Goal: Task Accomplishment & Management: Manage account settings

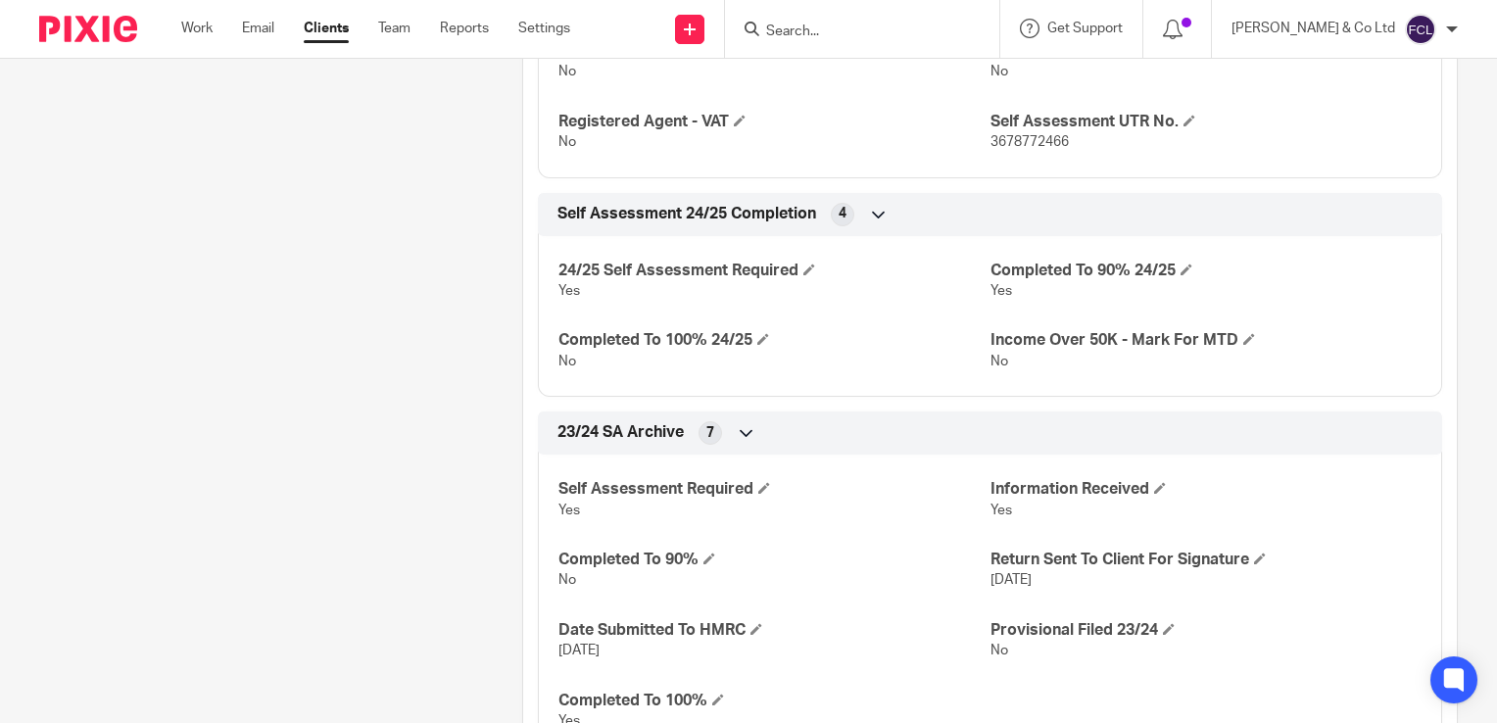
scroll to position [747, 0]
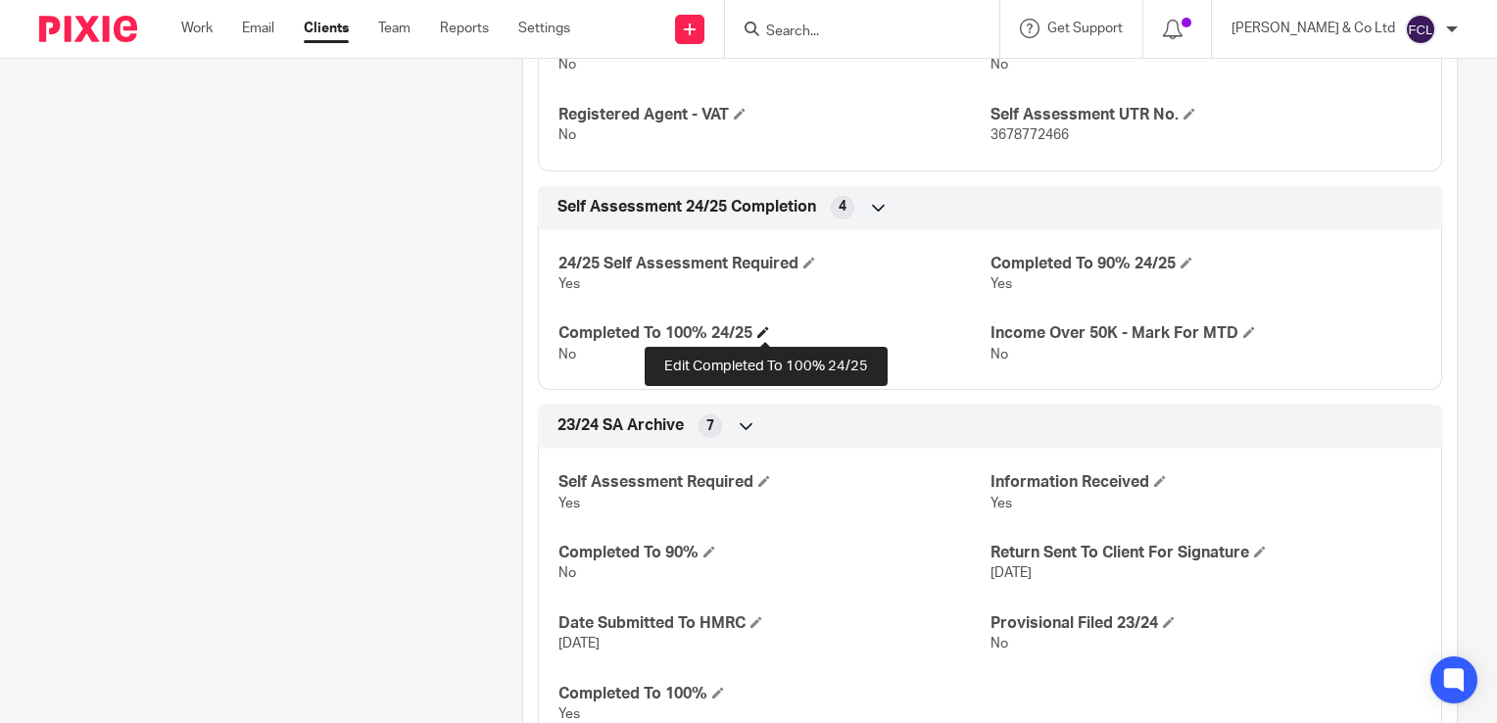
click at [758, 334] on span at bounding box center [763, 332] width 12 height 12
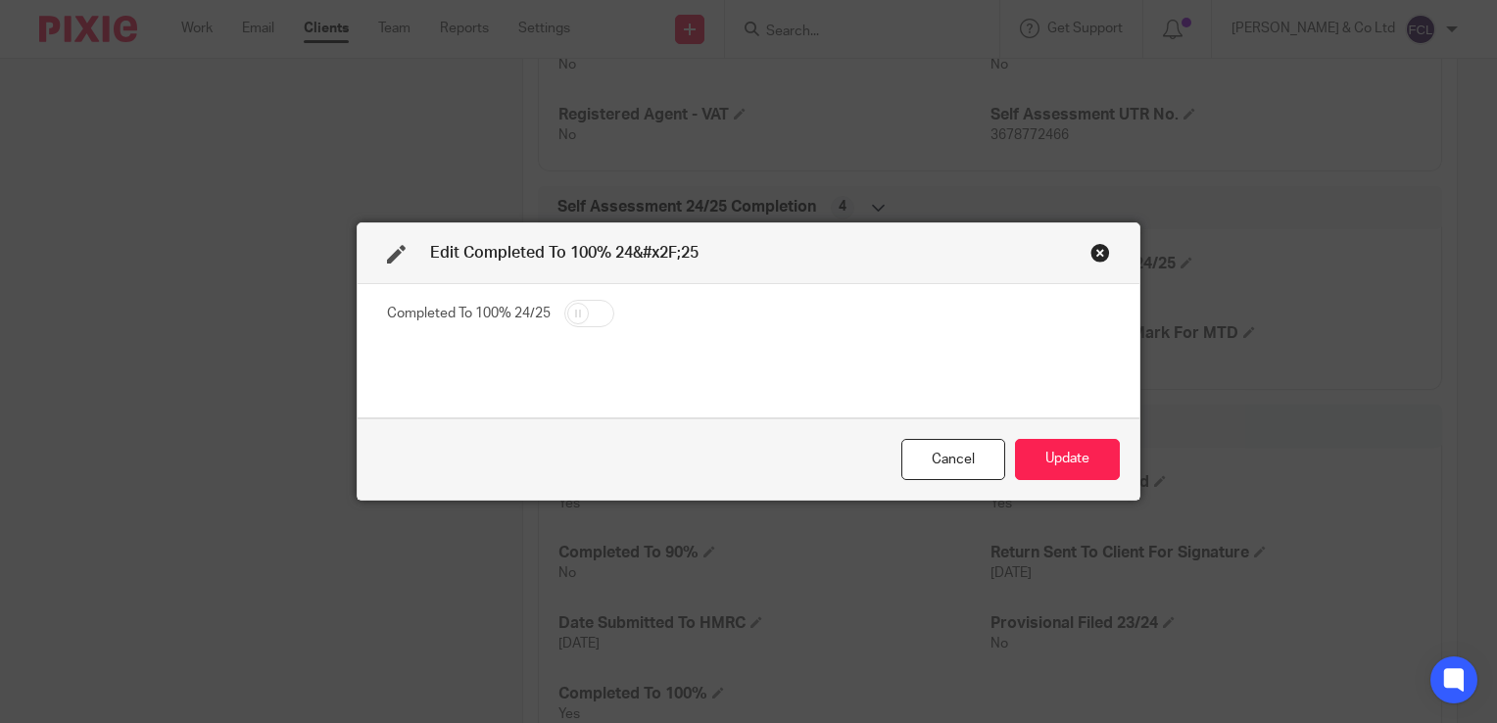
click at [572, 311] on input "checkbox" at bounding box center [589, 313] width 50 height 27
checkbox input "true"
click at [1056, 466] on button "Update" at bounding box center [1067, 460] width 105 height 42
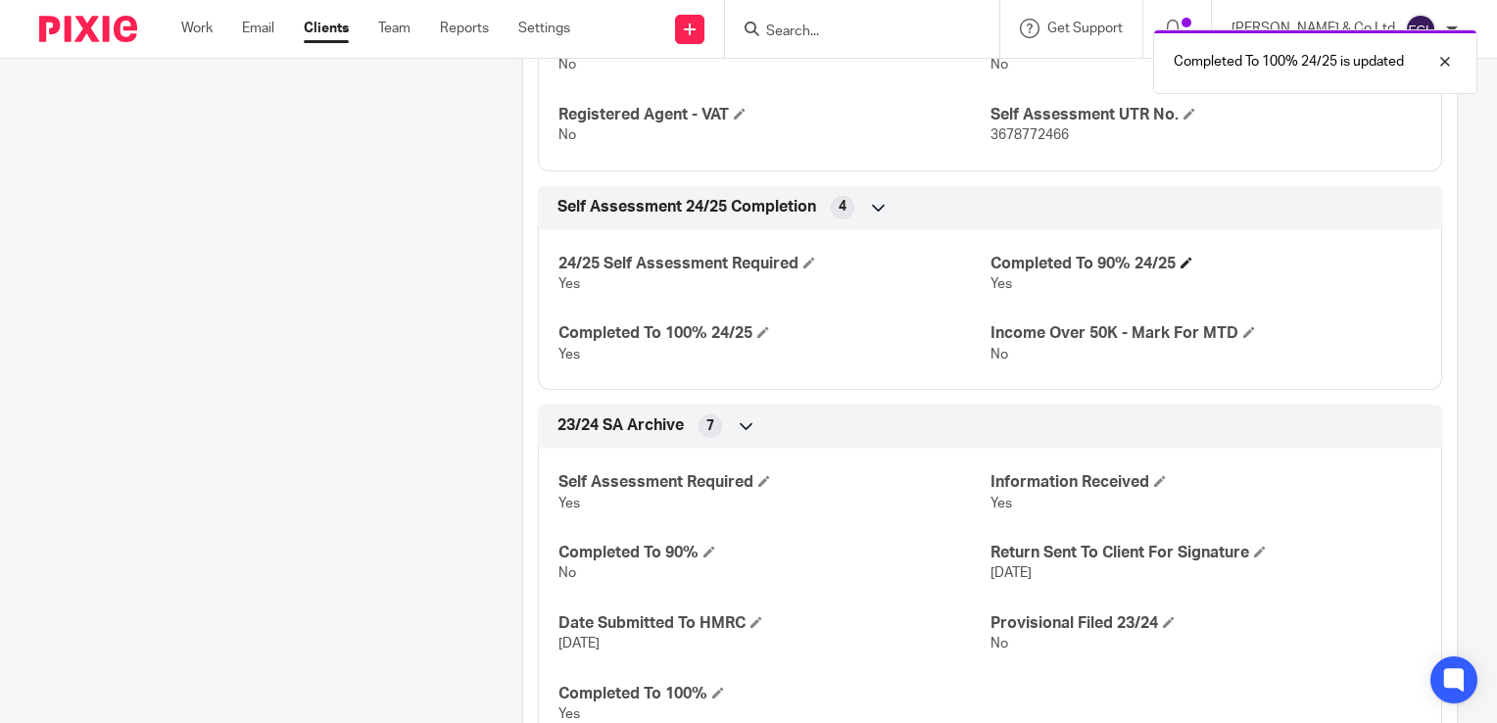
click at [1172, 259] on h4 "Completed To 90% 24/25" at bounding box center [1205, 264] width 431 height 21
click at [1181, 265] on span at bounding box center [1187, 263] width 12 height 12
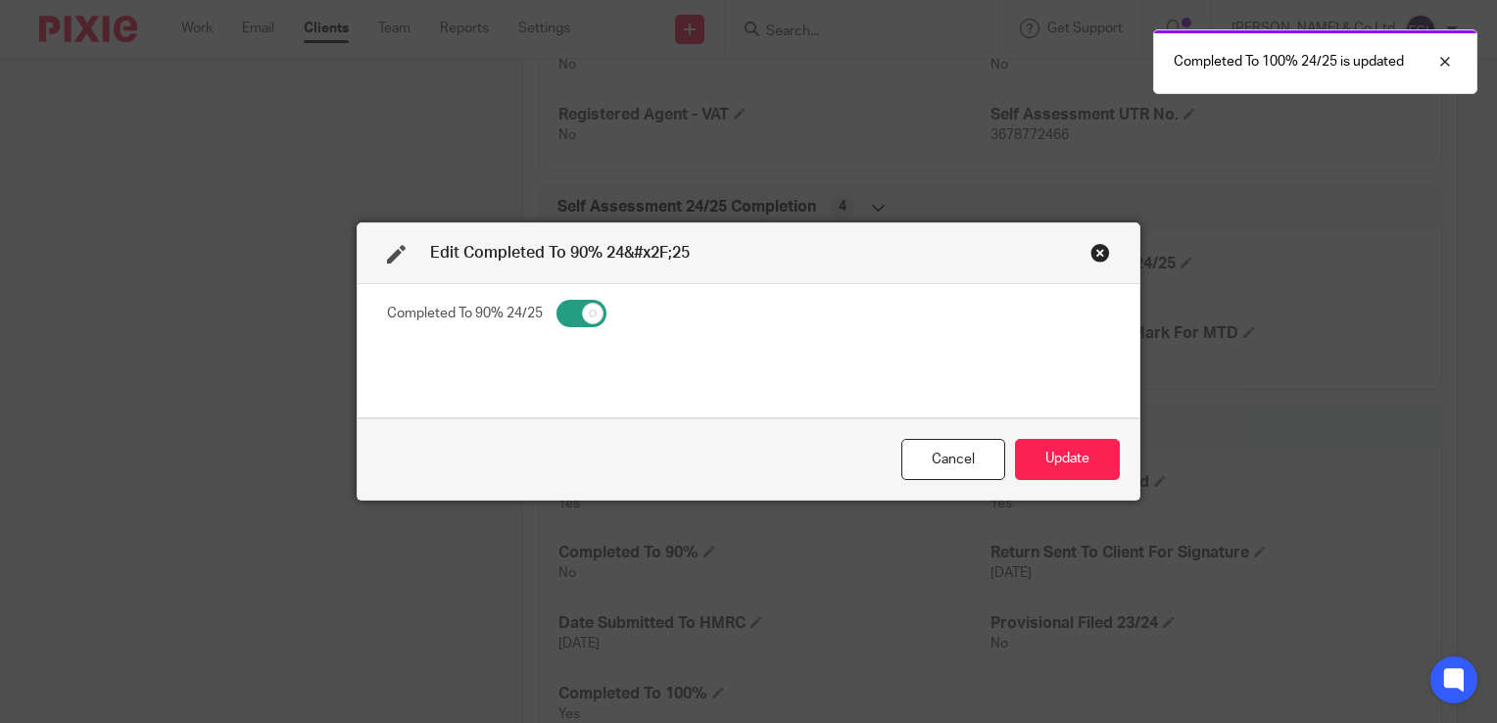
click at [584, 309] on input "checkbox" at bounding box center [581, 313] width 50 height 27
checkbox input "false"
click at [1047, 460] on button "Update" at bounding box center [1067, 460] width 105 height 42
